Goal: Task Accomplishment & Management: Manage account settings

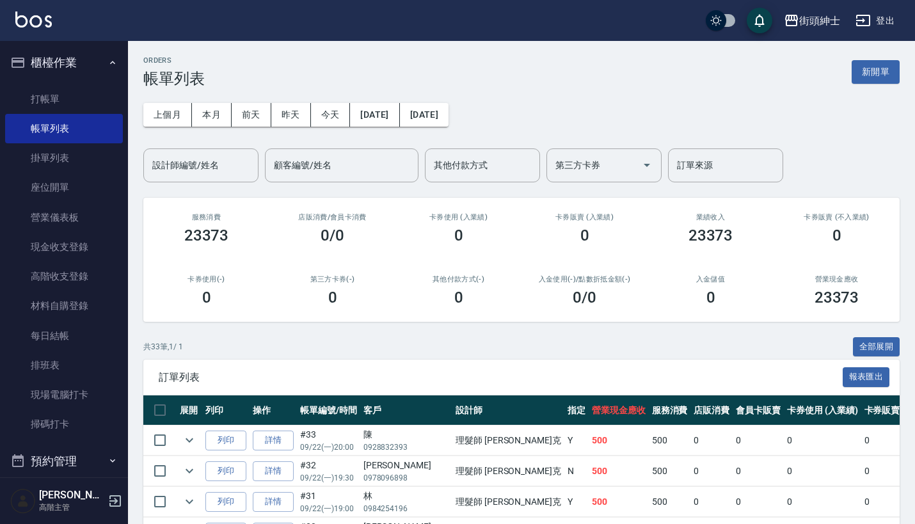
scroll to position [1, 0]
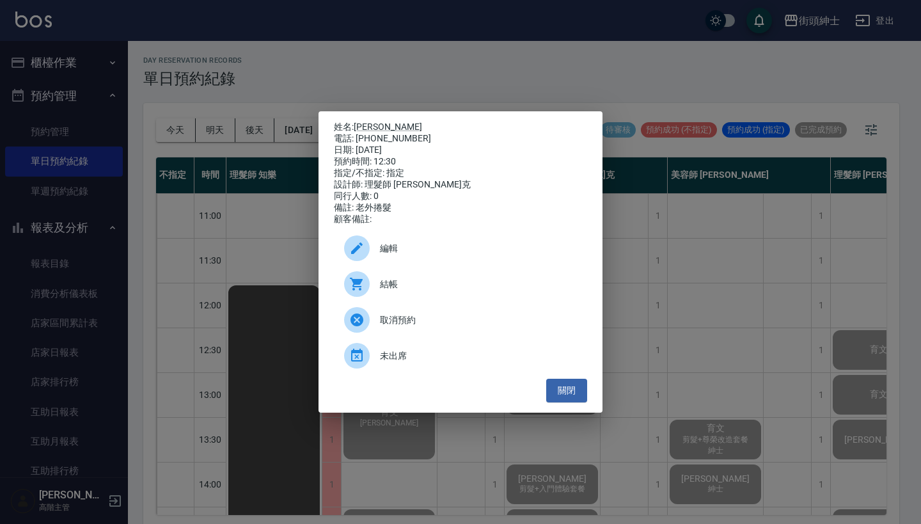
scroll to position [3, 0]
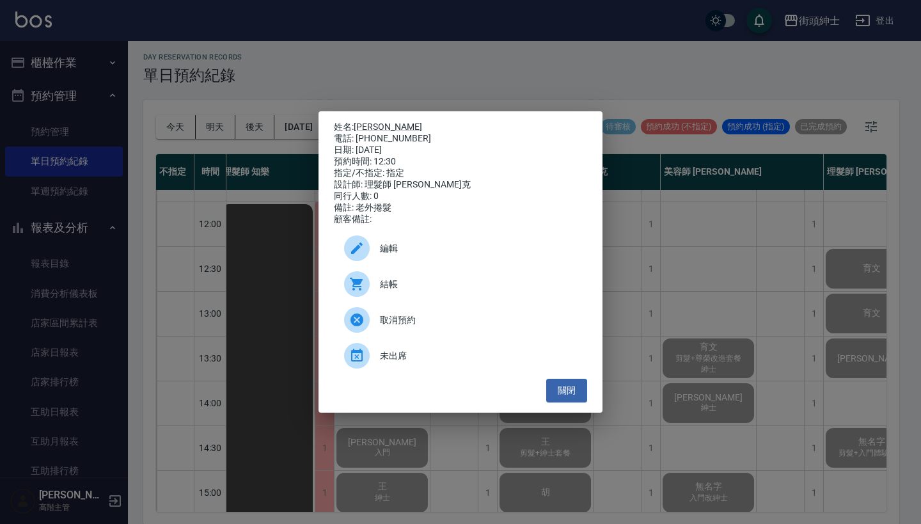
click at [467, 35] on div "姓名: 李小姐 電話: 0989111015 日期: 2025/09/22 預約時間: 12:30 指定/不指定: 指定 設計師: 理髮師 Vic 維克 同行…" at bounding box center [460, 262] width 921 height 524
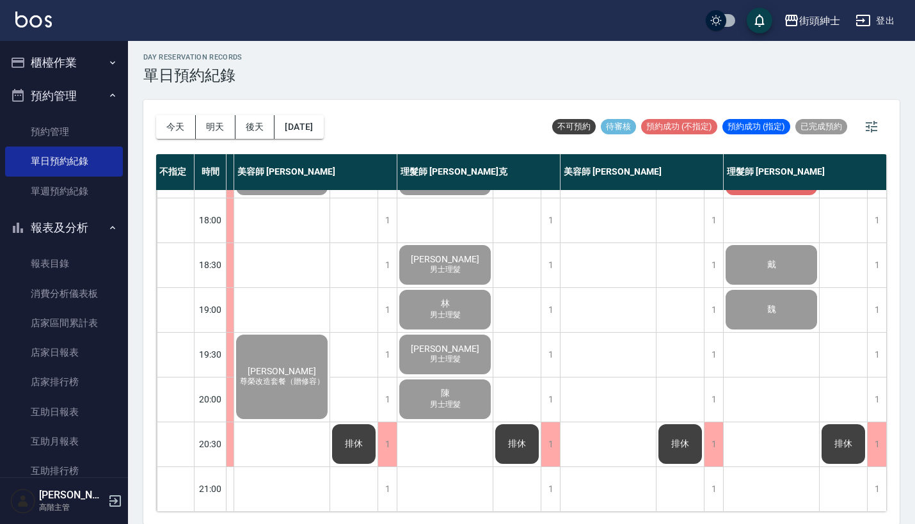
scroll to position [629, 114]
click at [175, 109] on div "今天 明天 後天 2025/09/22" at bounding box center [240, 127] width 168 height 54
click at [182, 122] on button "今天" at bounding box center [176, 127] width 40 height 24
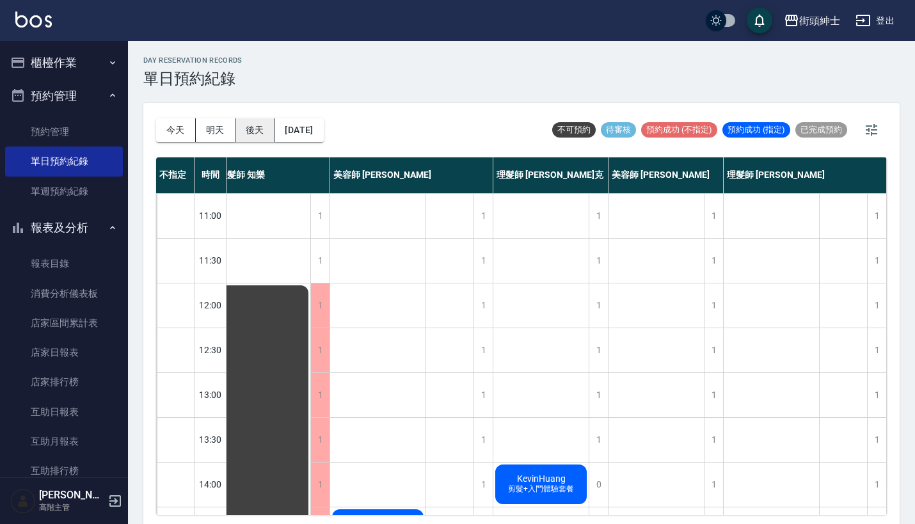
click at [262, 125] on button "後天" at bounding box center [255, 130] width 40 height 24
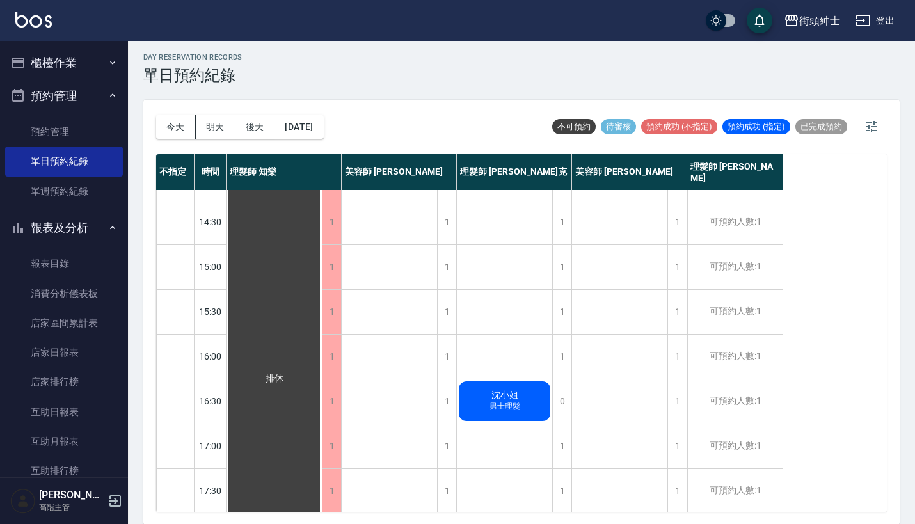
scroll to position [370, 0]
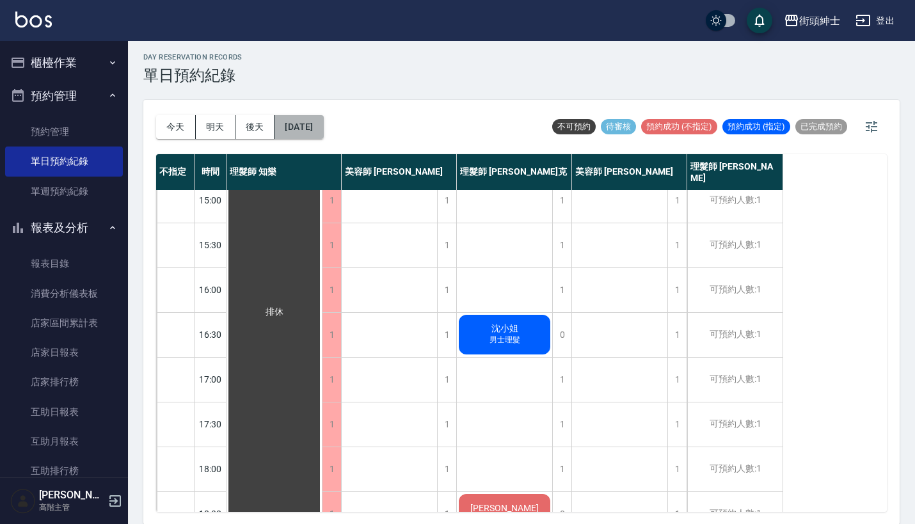
click at [323, 132] on button "2025/09/25" at bounding box center [298, 127] width 49 height 24
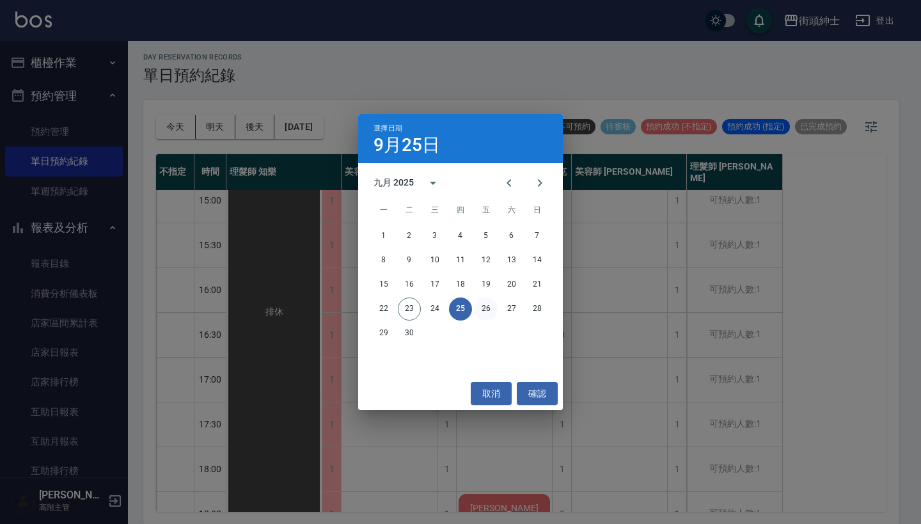
click at [484, 312] on button "26" at bounding box center [486, 308] width 23 height 23
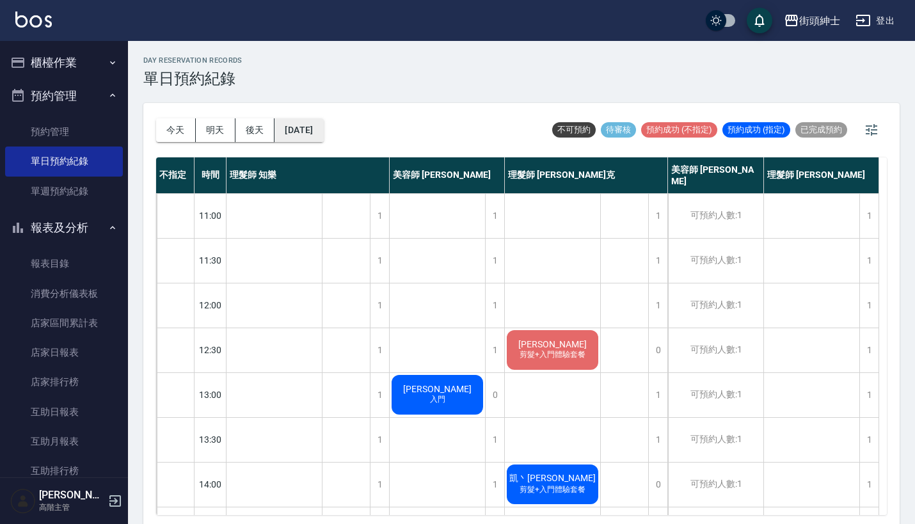
click at [321, 134] on button "2025/09/26" at bounding box center [298, 130] width 49 height 24
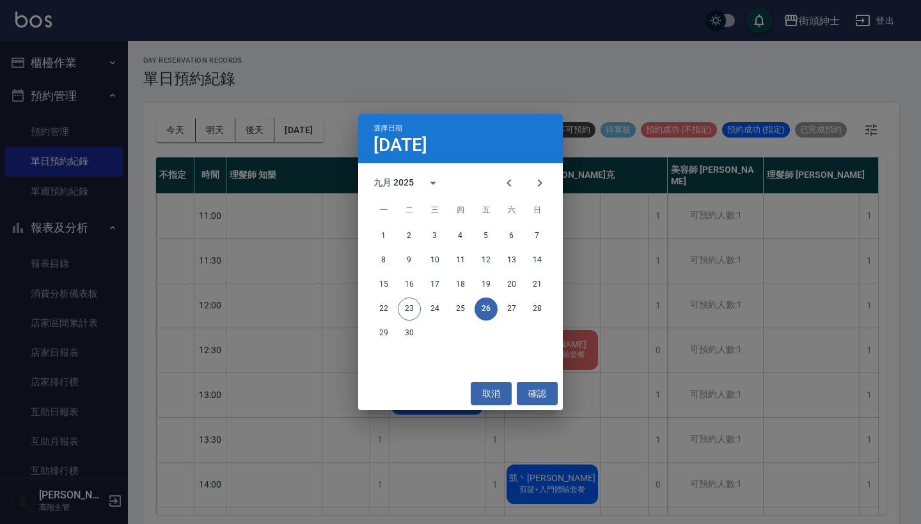
click at [507, 297] on div "1 2 3 4 5 6 7 8 9 10 11 12 13 14 15 16 17 18 19 20 21 22 23 24 25 26 27 28 29 30" at bounding box center [460, 284] width 205 height 123
click at [509, 303] on button "27" at bounding box center [511, 308] width 23 height 23
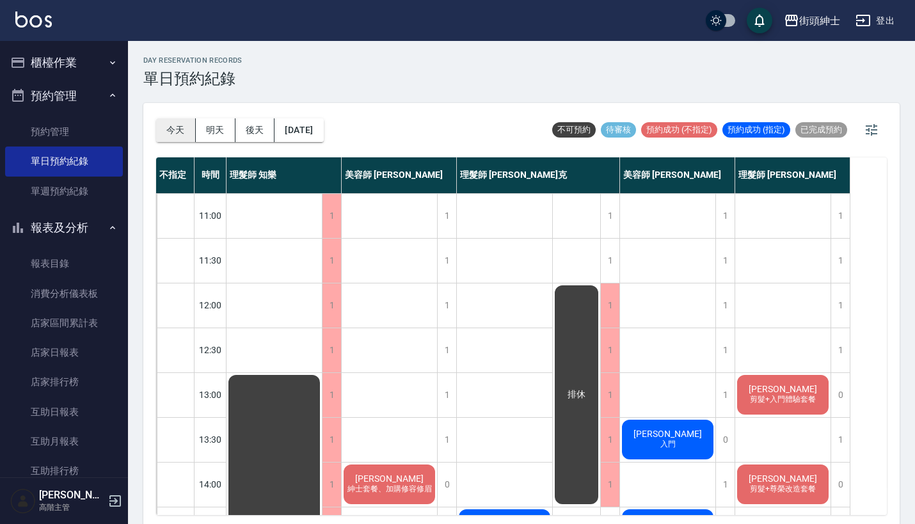
click at [169, 125] on button "今天" at bounding box center [176, 130] width 40 height 24
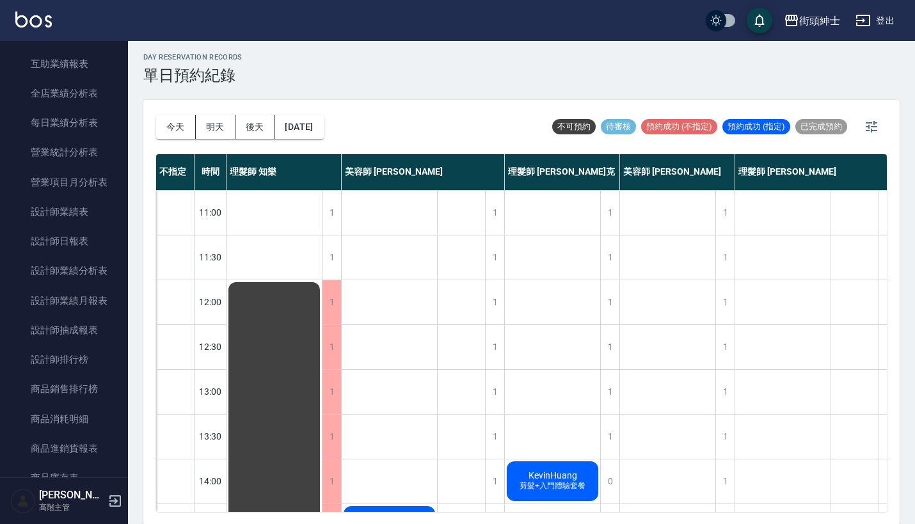
scroll to position [493, 0]
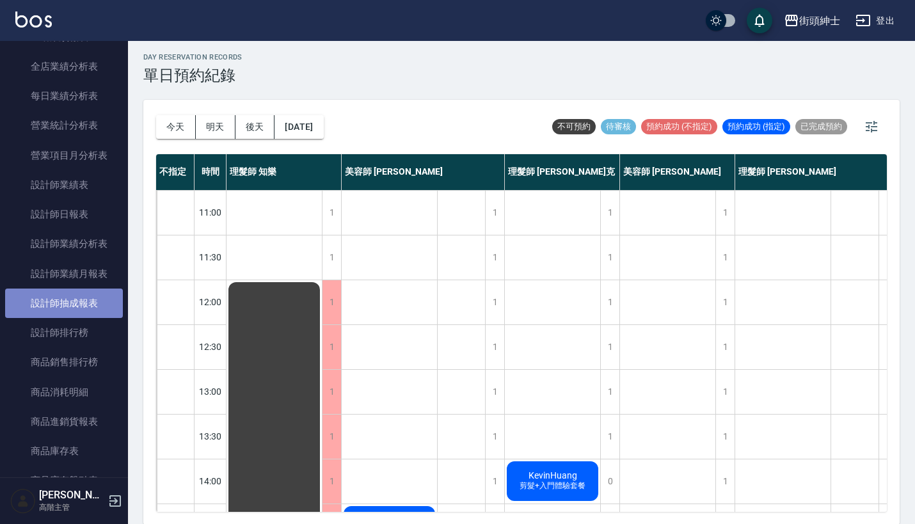
click at [77, 301] on link "設計師抽成報表" at bounding box center [64, 302] width 118 height 29
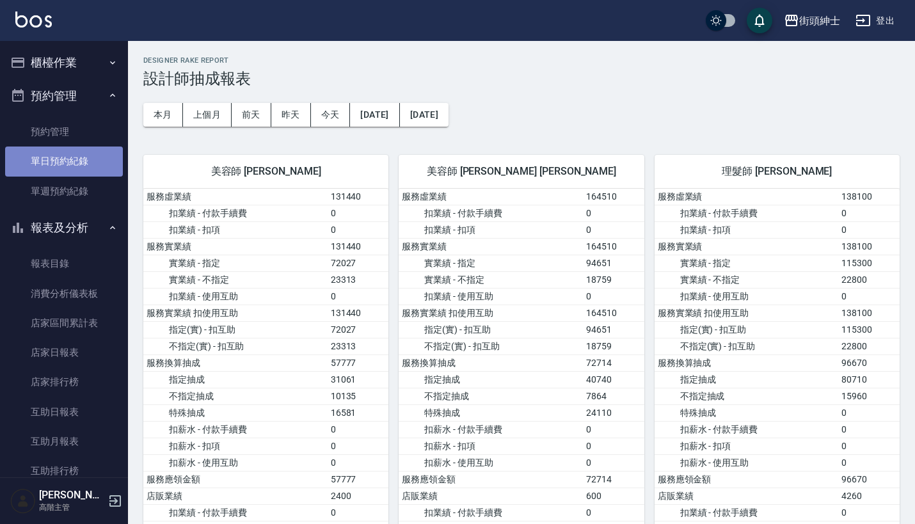
click at [74, 162] on link "單日預約紀錄" at bounding box center [64, 160] width 118 height 29
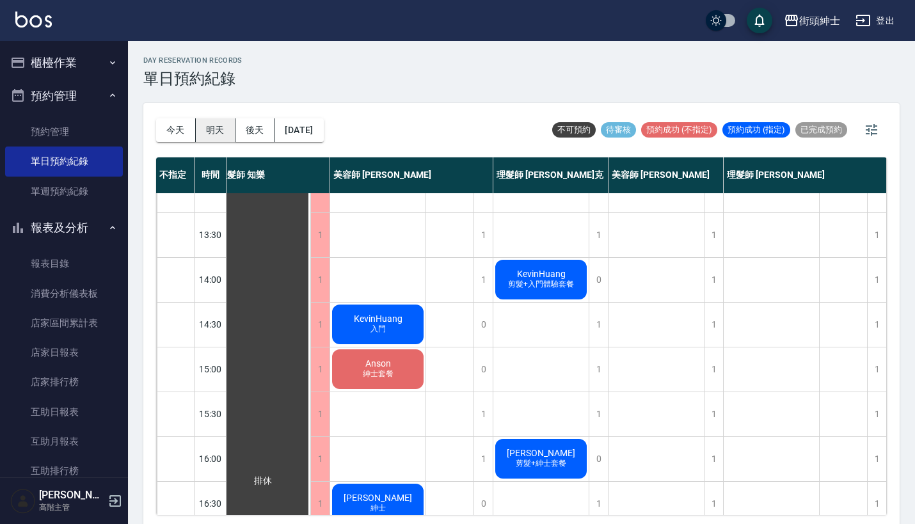
click at [220, 130] on button "明天" at bounding box center [216, 130] width 40 height 24
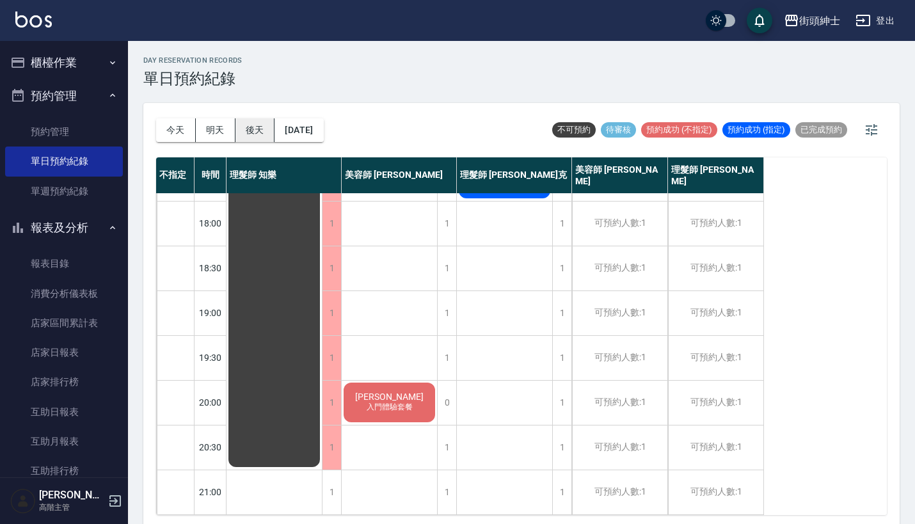
click at [257, 131] on button "後天" at bounding box center [255, 130] width 40 height 24
